Goal: Navigation & Orientation: Find specific page/section

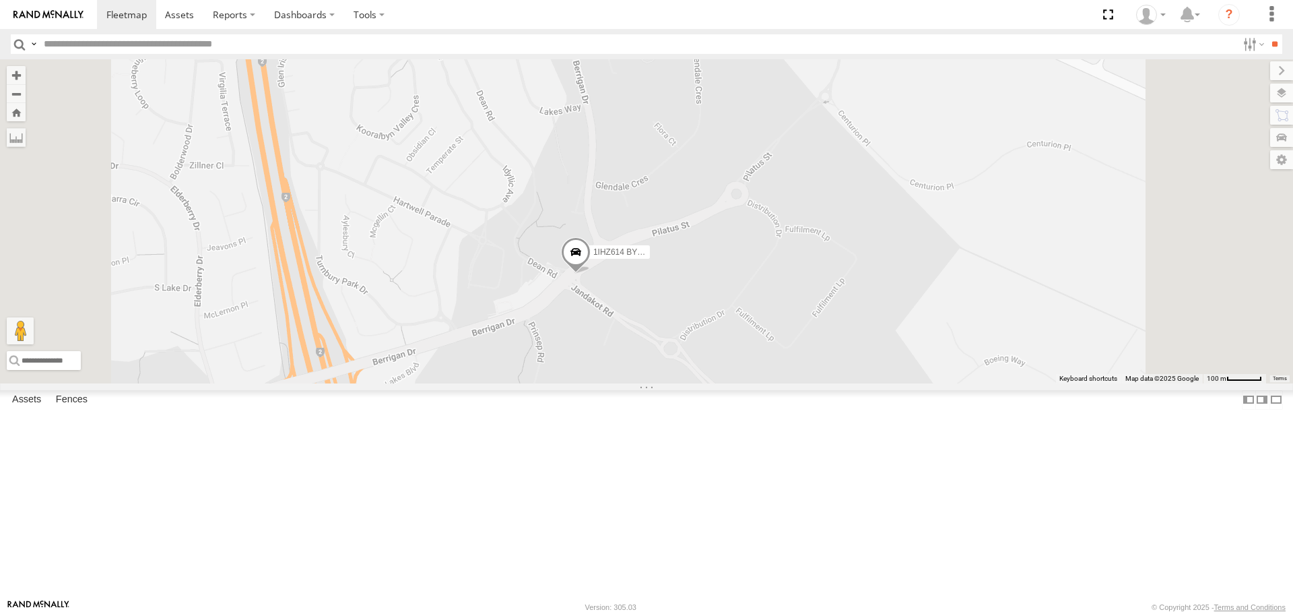
click at [591, 273] on span at bounding box center [576, 255] width 30 height 36
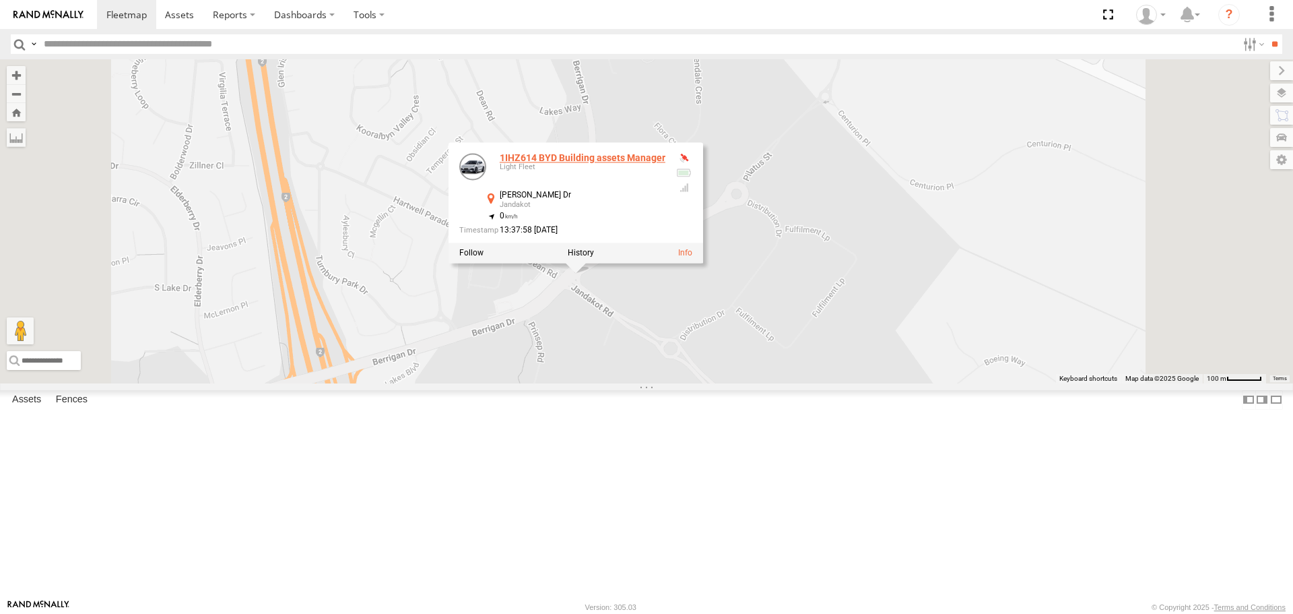
click at [666, 164] on link "1IHZ614 BYD Building assets Manager" at bounding box center [583, 158] width 166 height 11
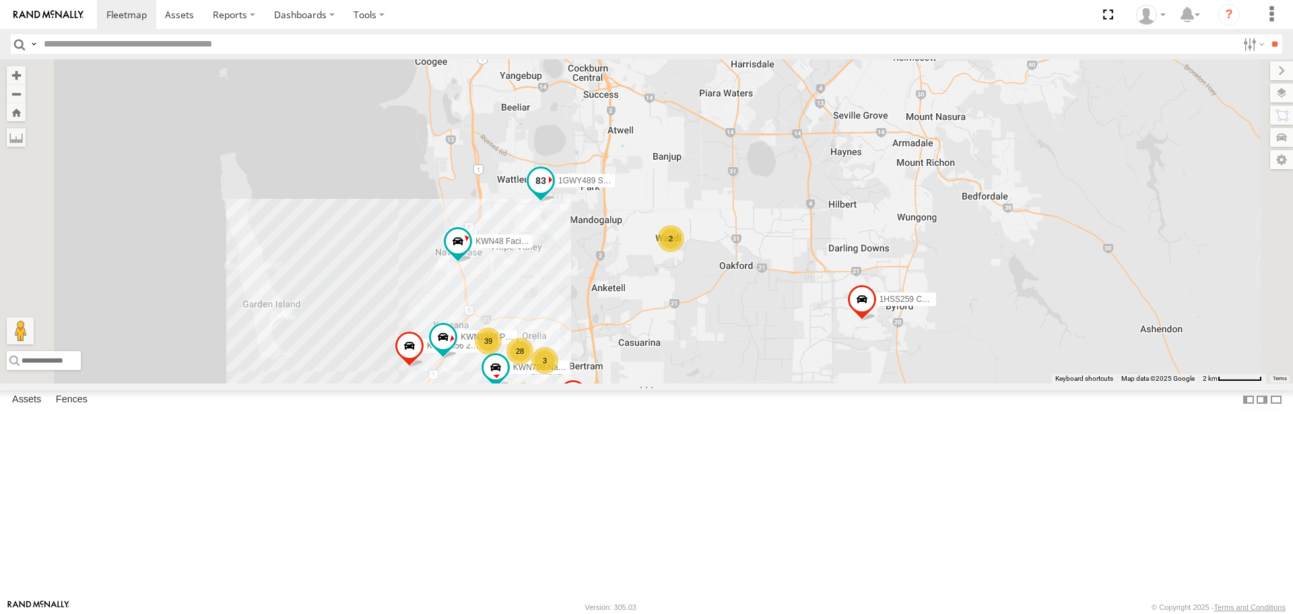
click at [553, 193] on span at bounding box center [541, 181] width 24 height 24
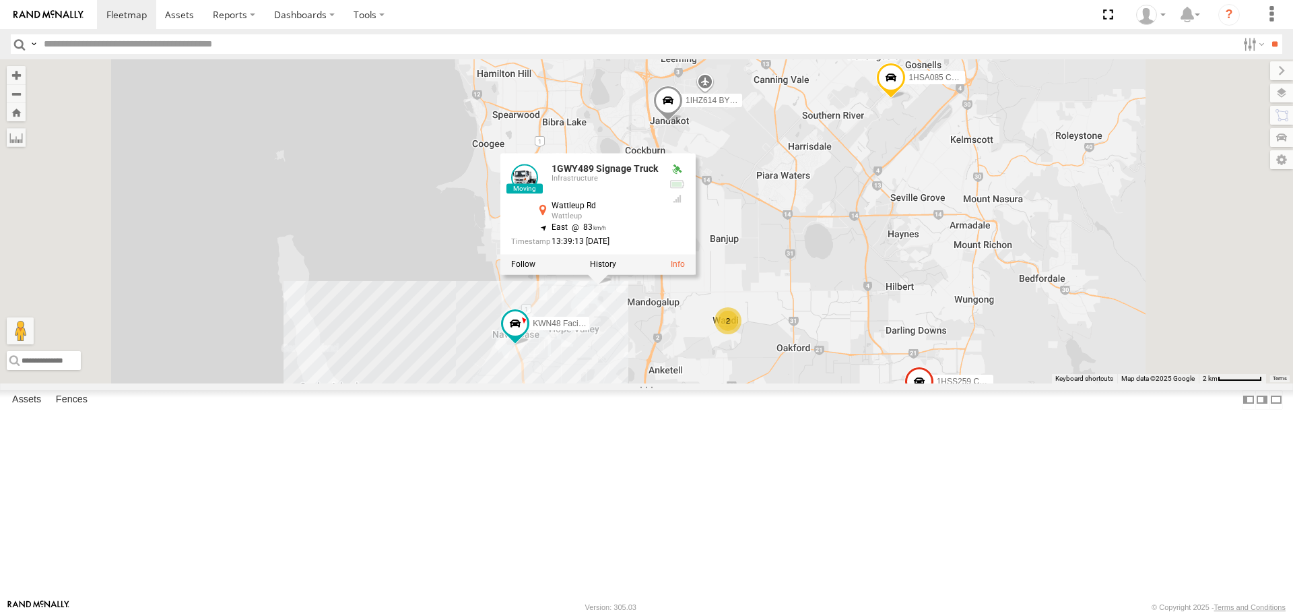
click at [683, 123] on span at bounding box center [668, 104] width 30 height 36
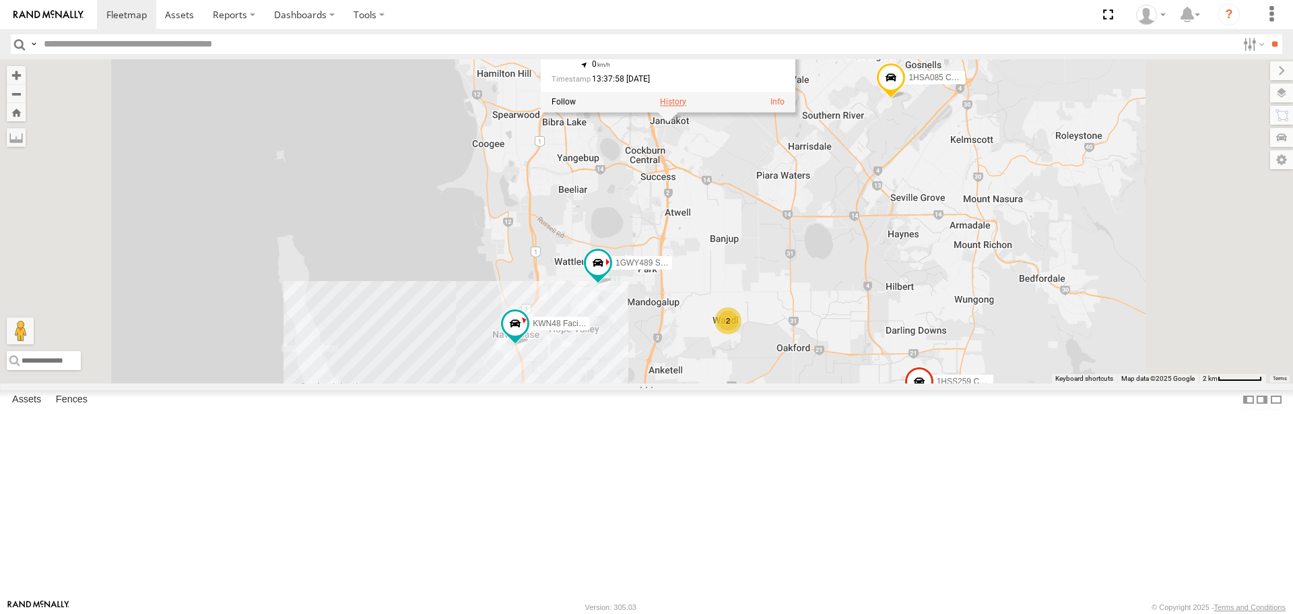
click at [796, 112] on div at bounding box center [668, 102] width 255 height 20
click at [686, 107] on label at bounding box center [673, 102] width 26 height 9
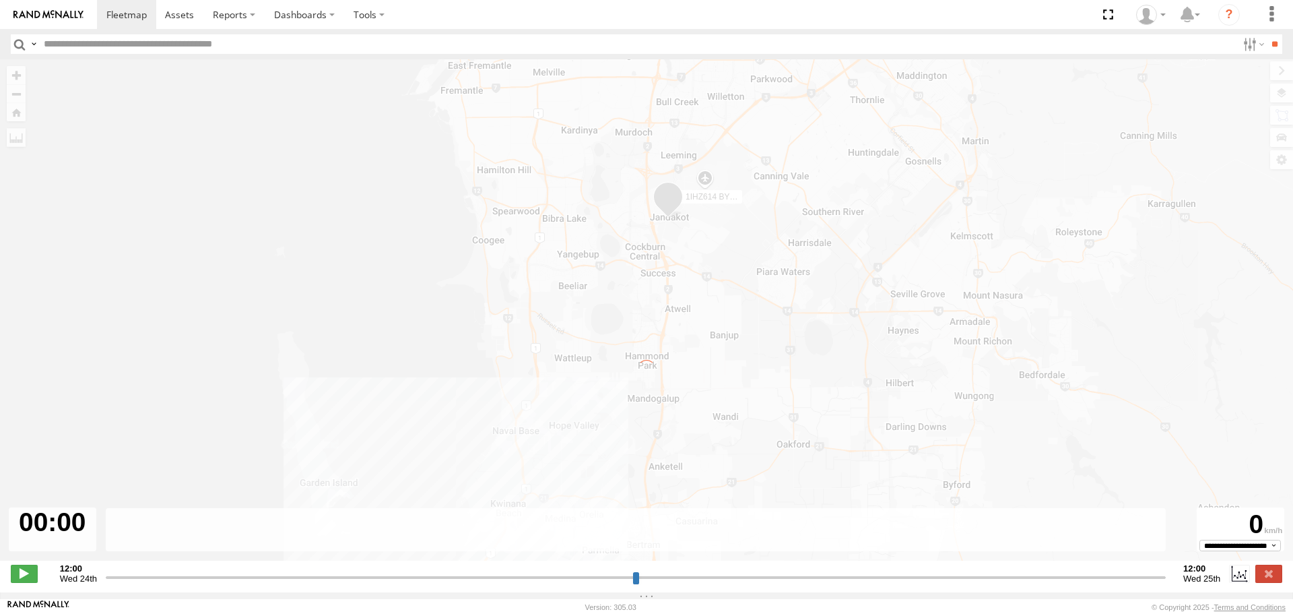
type input "**********"
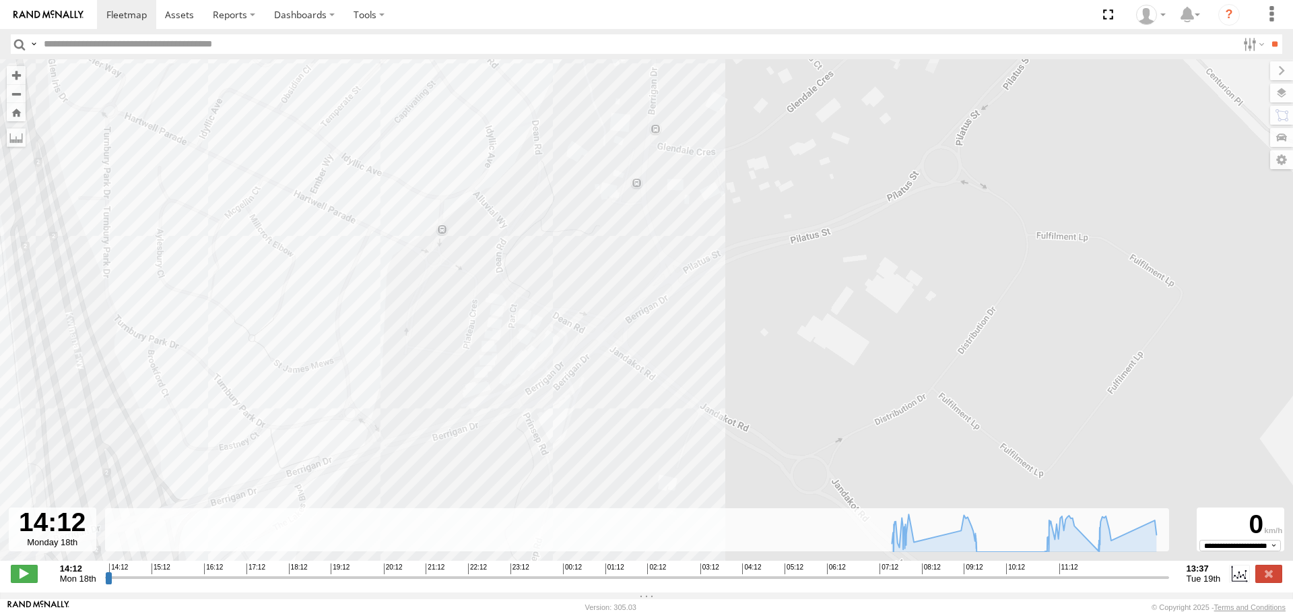
click at [28, 35] on label at bounding box center [33, 44] width 11 height 20
click at [19, 43] on input "button" at bounding box center [20, 44] width 18 height 20
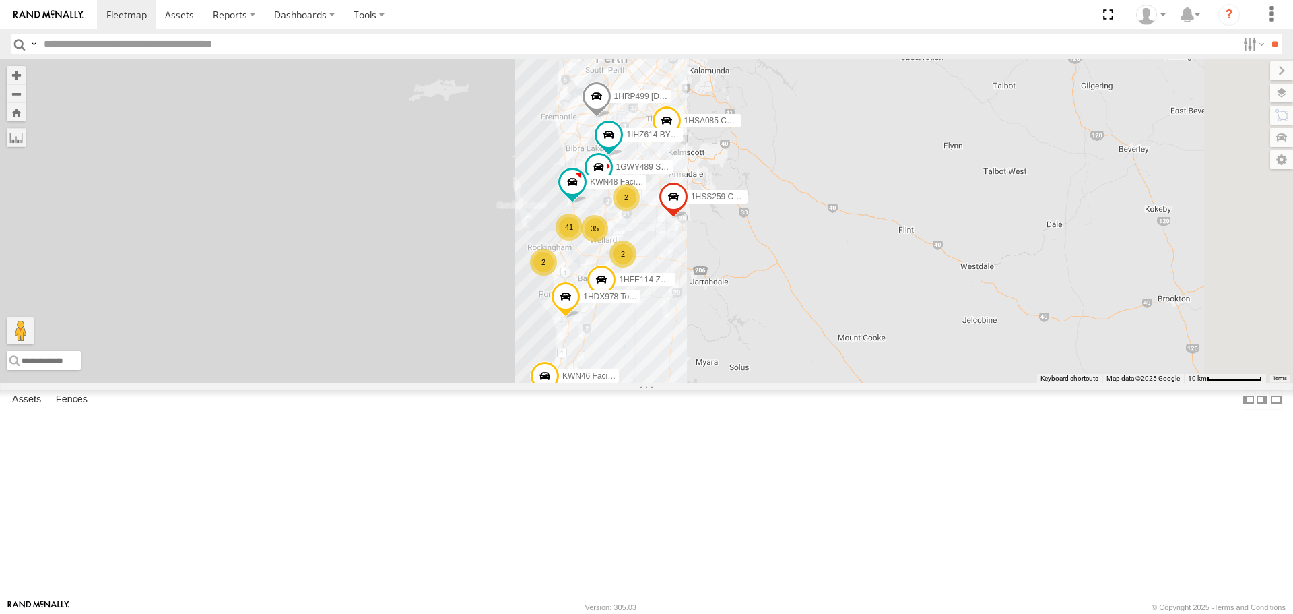
drag, startPoint x: 877, startPoint y: 517, endPoint x: 866, endPoint y: 397, distance: 120.4
click at [866, 383] on div "KWN48 Facil.Maint 1HSA085 Coor. Engineer.Design 1HSS259 Coor.Enviro Plan & Deve…" at bounding box center [646, 220] width 1293 height 323
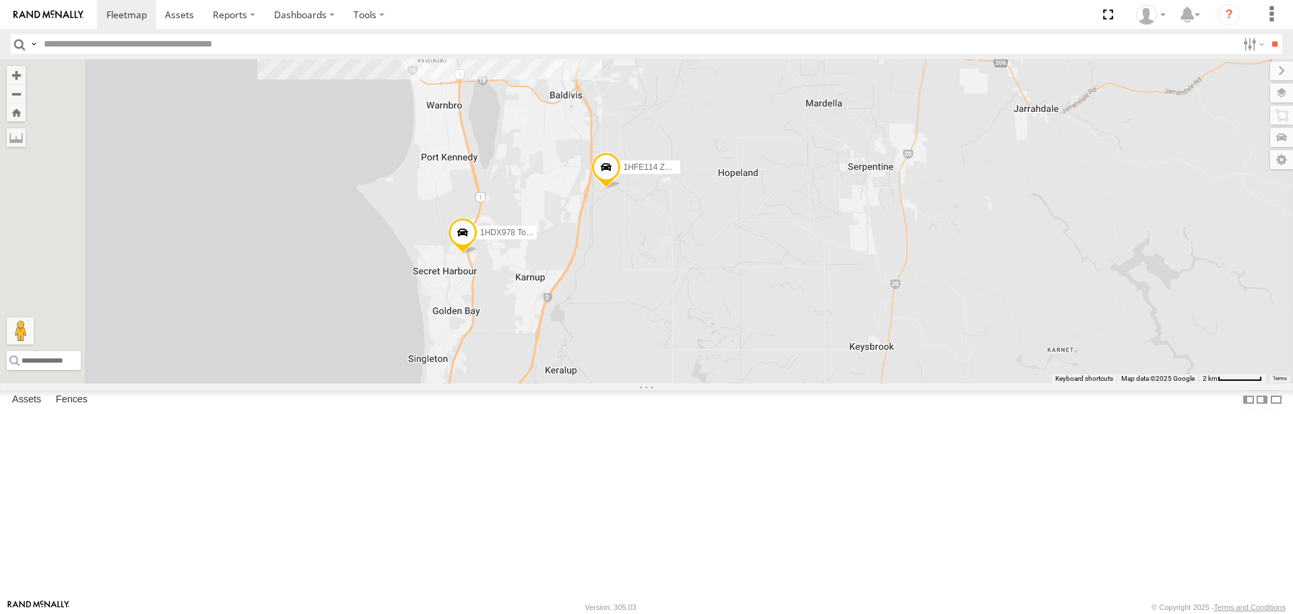
drag, startPoint x: 712, startPoint y: 387, endPoint x: 740, endPoint y: 178, distance: 211.4
click at [740, 178] on div "KWN48 Facil.Maint 1HSA085 Coor. Engineer.Design 1HSS259 Coor.Enviro Plan & Deve…" at bounding box center [646, 220] width 1293 height 323
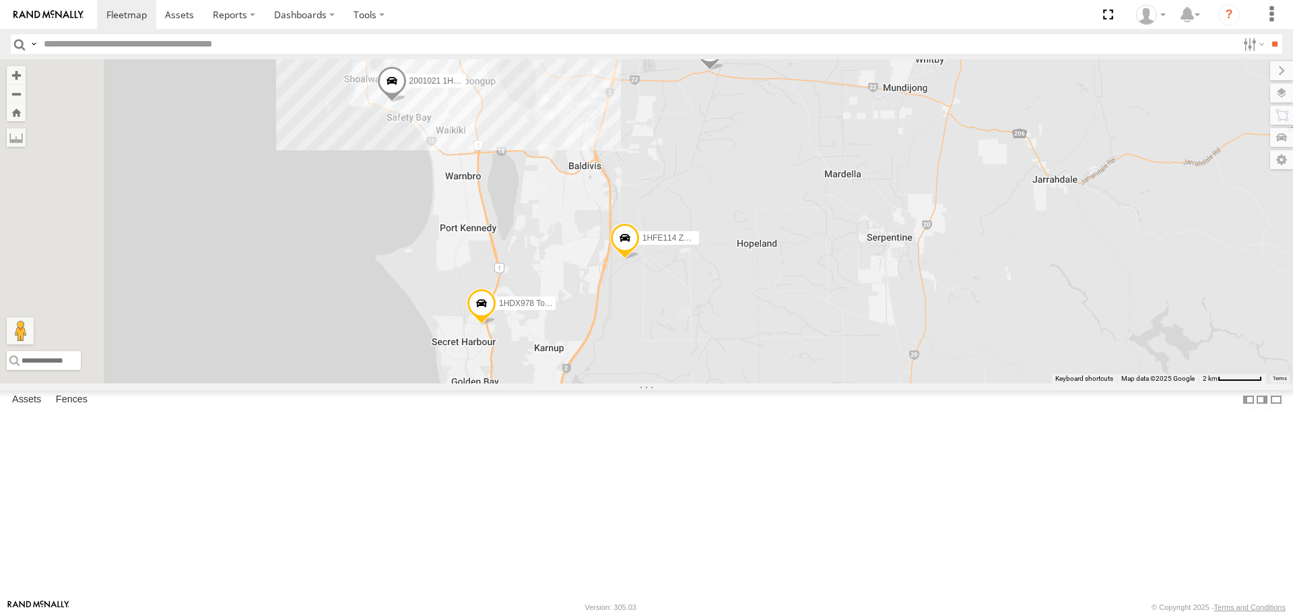
drag, startPoint x: 835, startPoint y: 218, endPoint x: 835, endPoint y: 619, distance: 401.5
click at [835, 613] on html at bounding box center [646, 307] width 1293 height 614
